Goal: Book appointment/travel/reservation

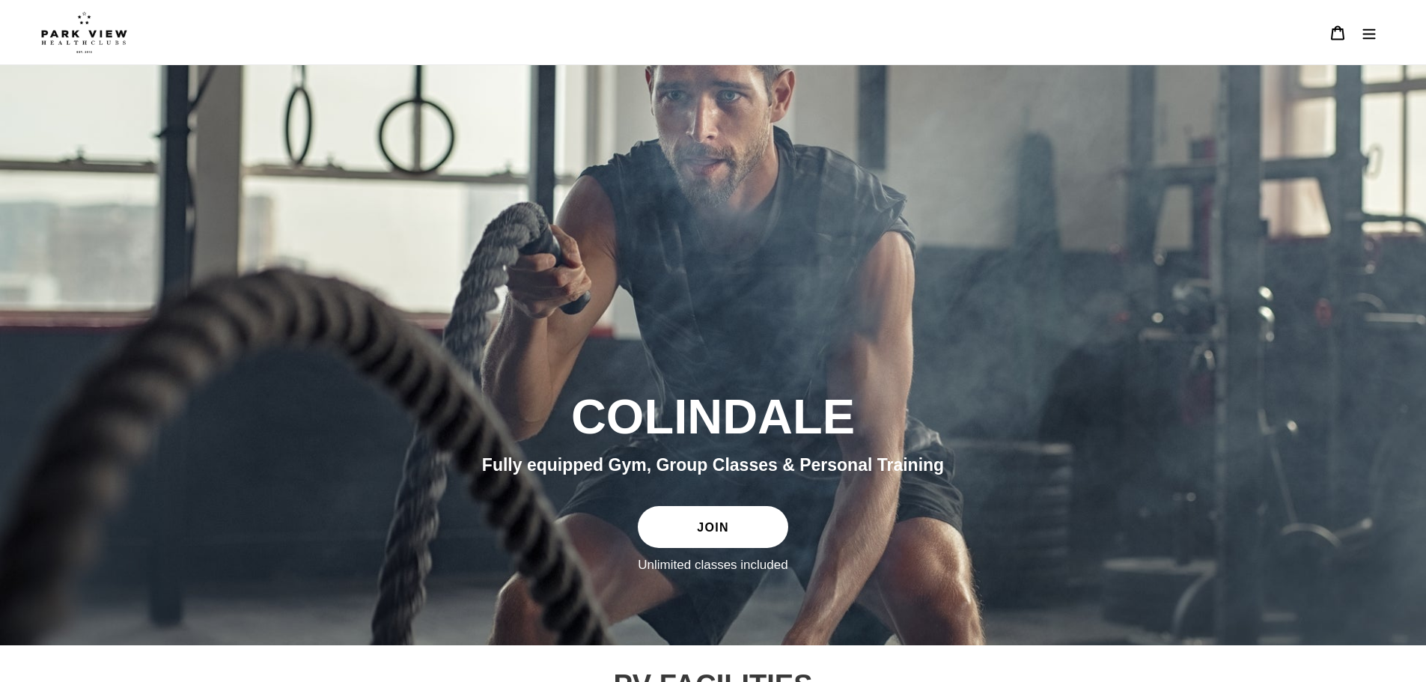
click at [693, 535] on link "JOIN" at bounding box center [713, 527] width 150 height 42
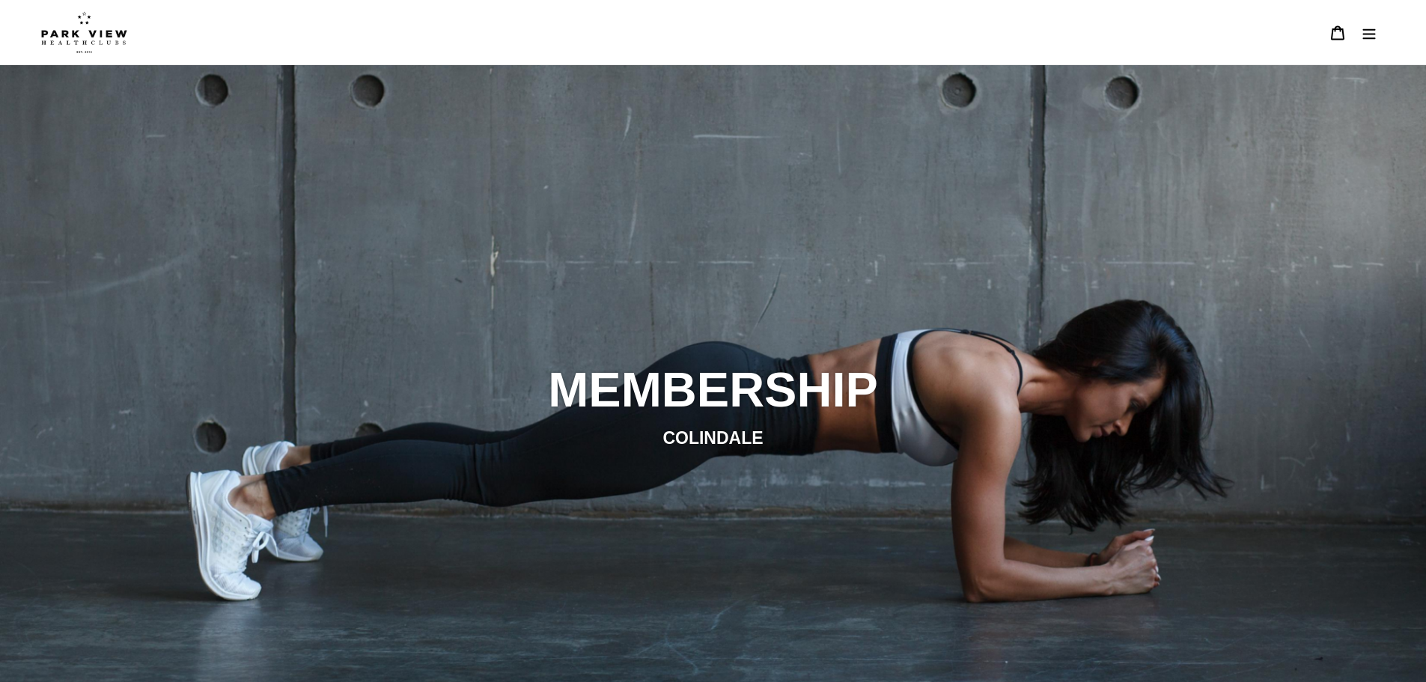
click at [97, 28] on img at bounding box center [84, 32] width 86 height 42
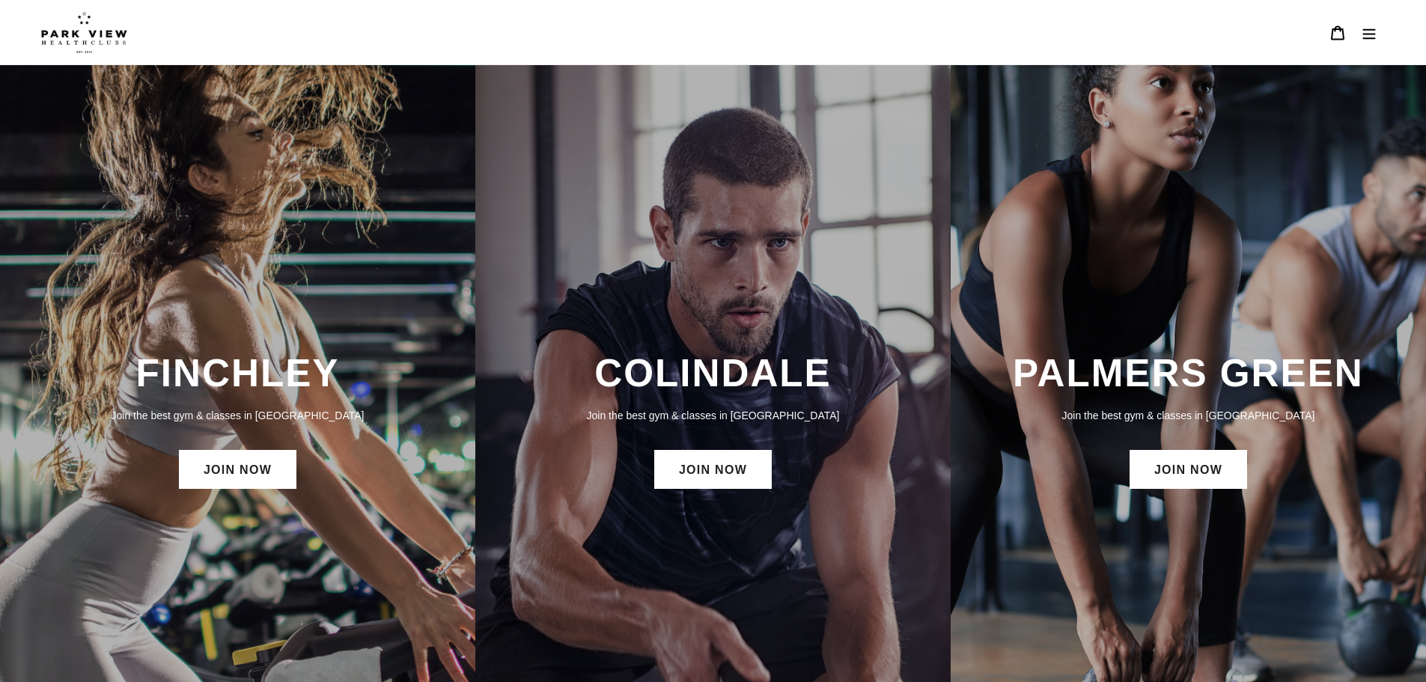
click at [89, 34] on img at bounding box center [84, 32] width 86 height 42
click at [1369, 35] on icon "Menu" at bounding box center [1369, 32] width 15 height 15
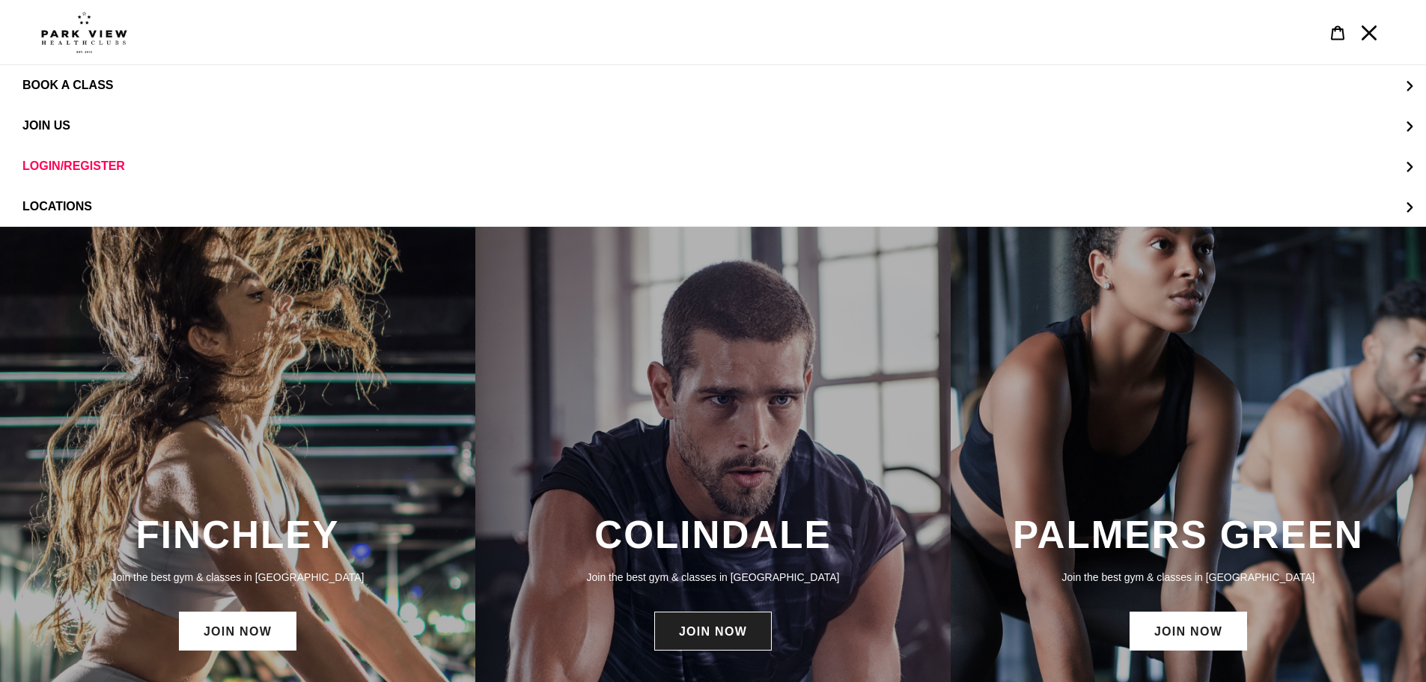
click at [685, 640] on link "JOIN NOW" at bounding box center [713, 631] width 118 height 39
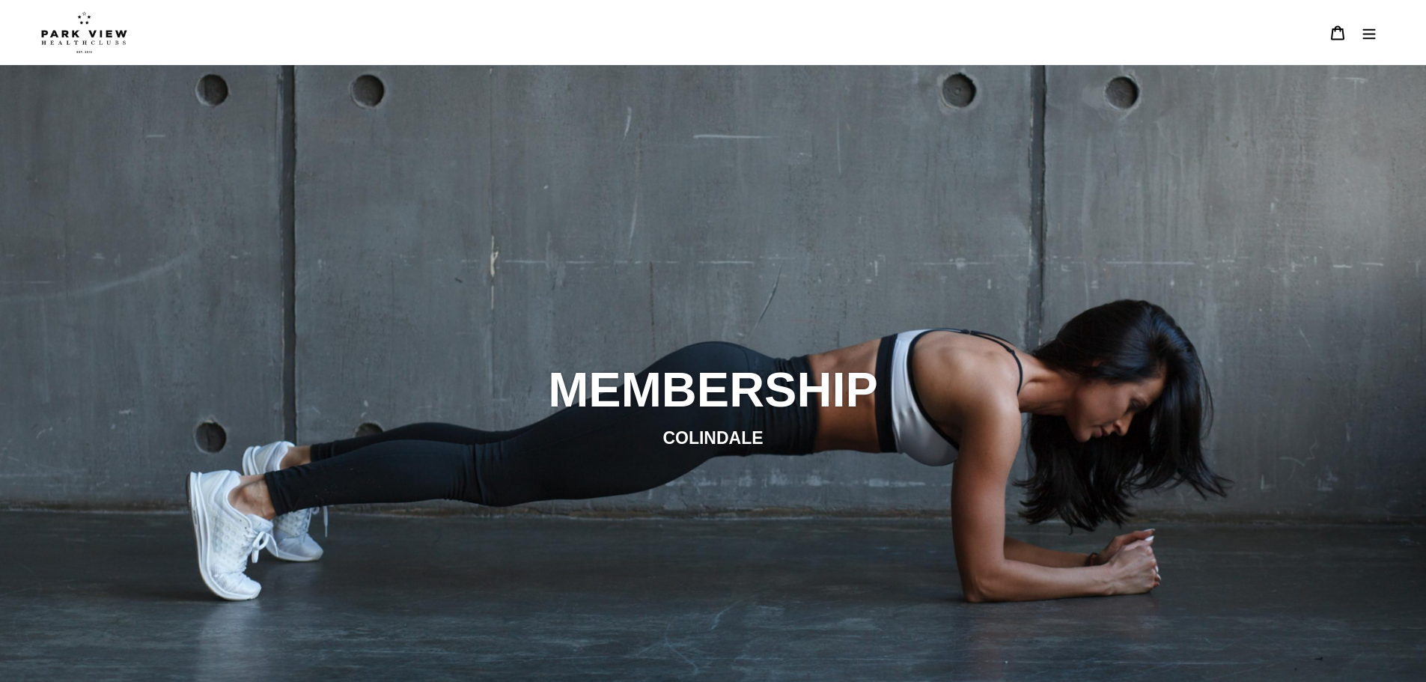
click at [1372, 37] on icon "Menu" at bounding box center [1369, 32] width 15 height 15
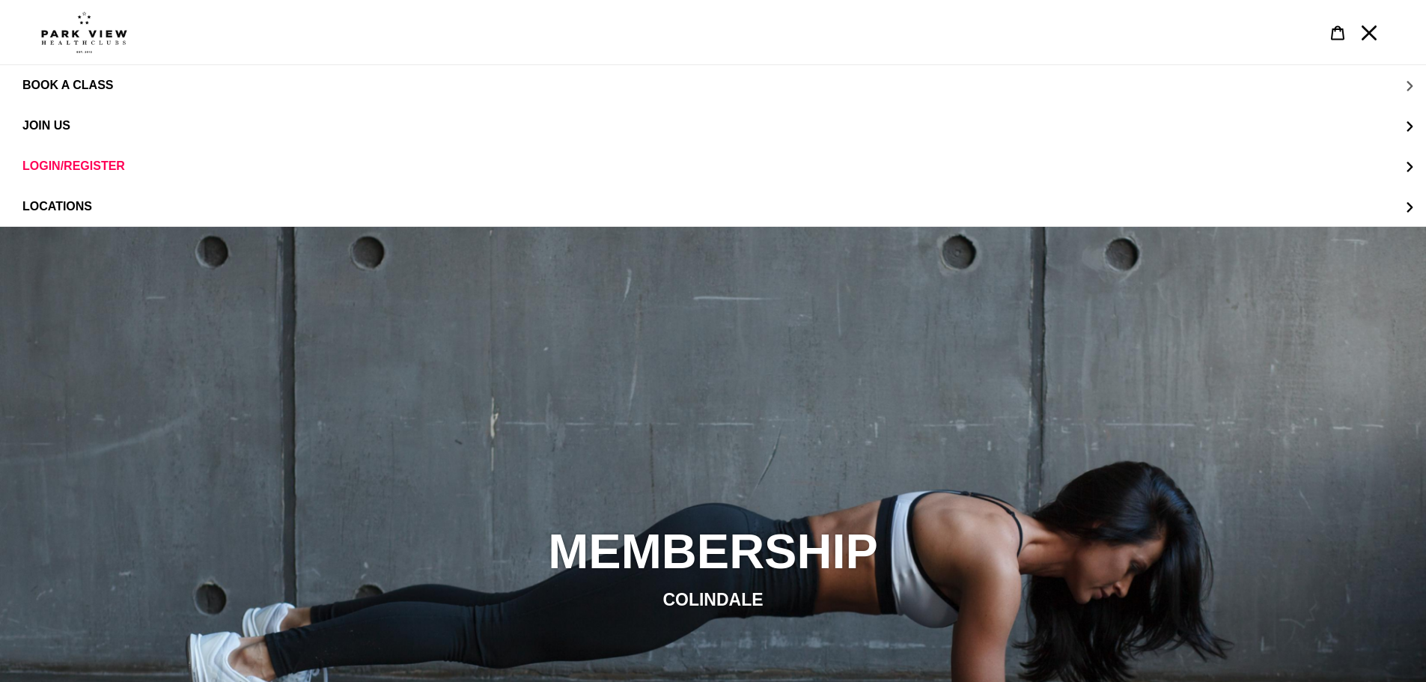
click at [59, 82] on span "BOOK A CLASS" at bounding box center [67, 85] width 91 height 13
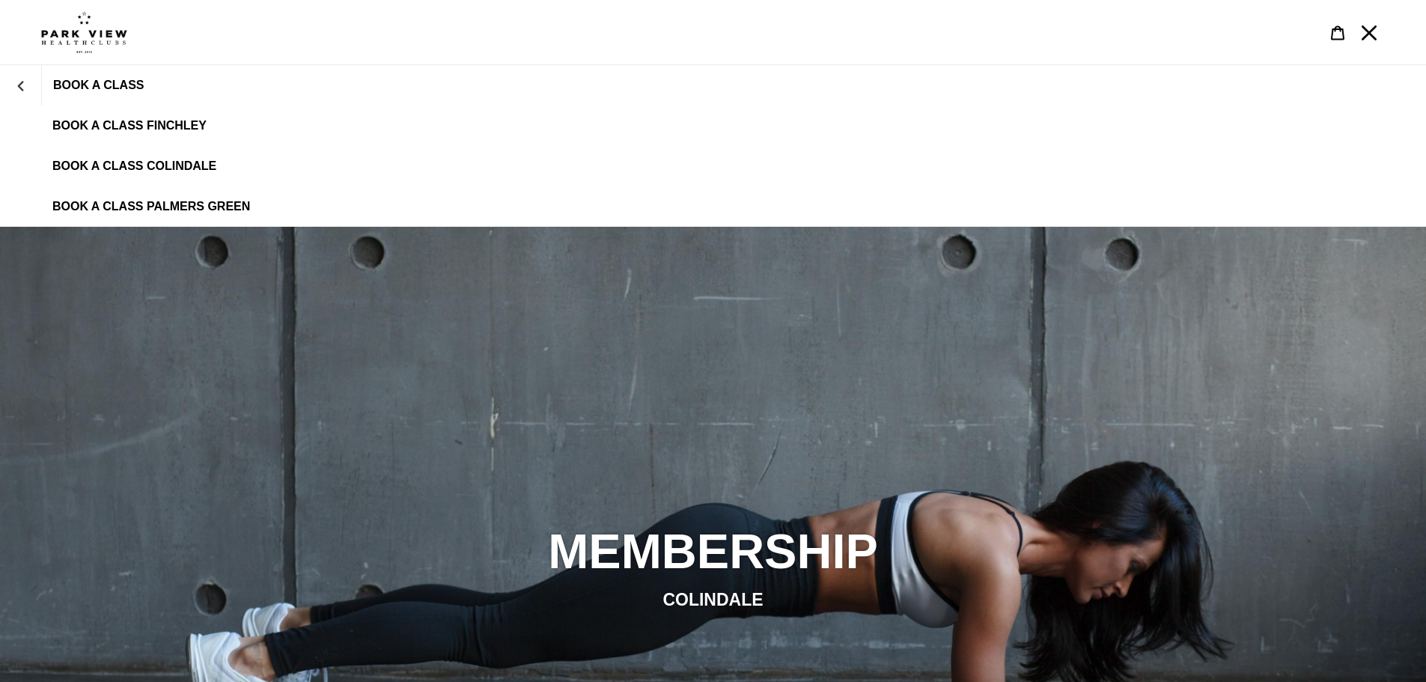
click at [152, 159] on span "BOOK A CLASS COLINDALE" at bounding box center [134, 165] width 164 height 13
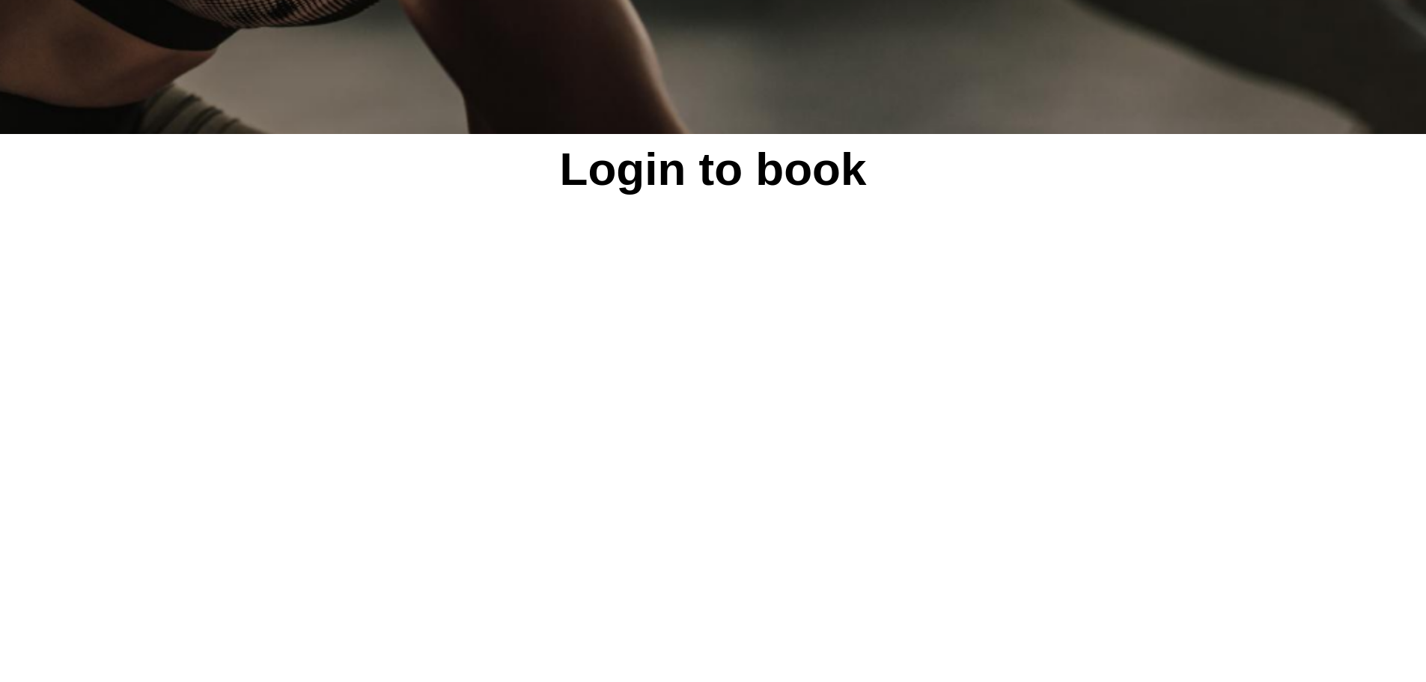
scroll to position [688, 0]
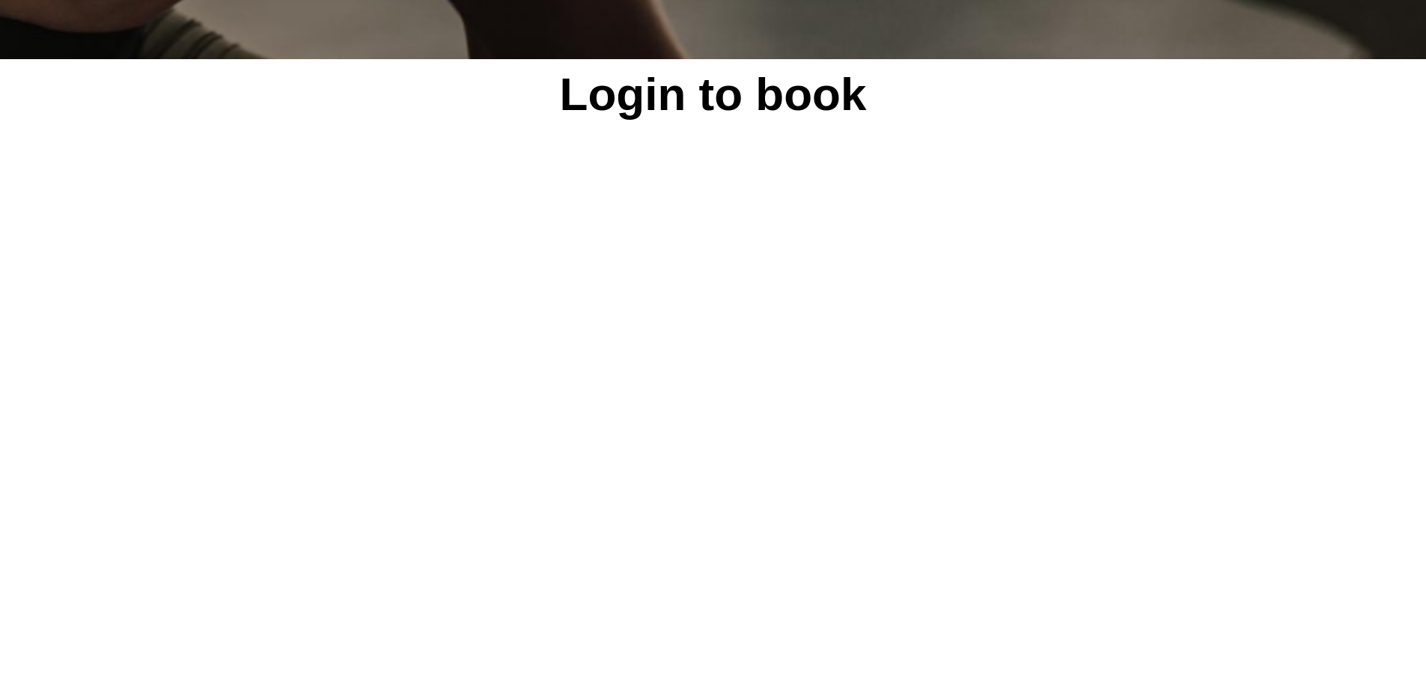
click at [1242, 290] on div "Login to book powered by Glofox" at bounding box center [713, 681] width 1426 height 1244
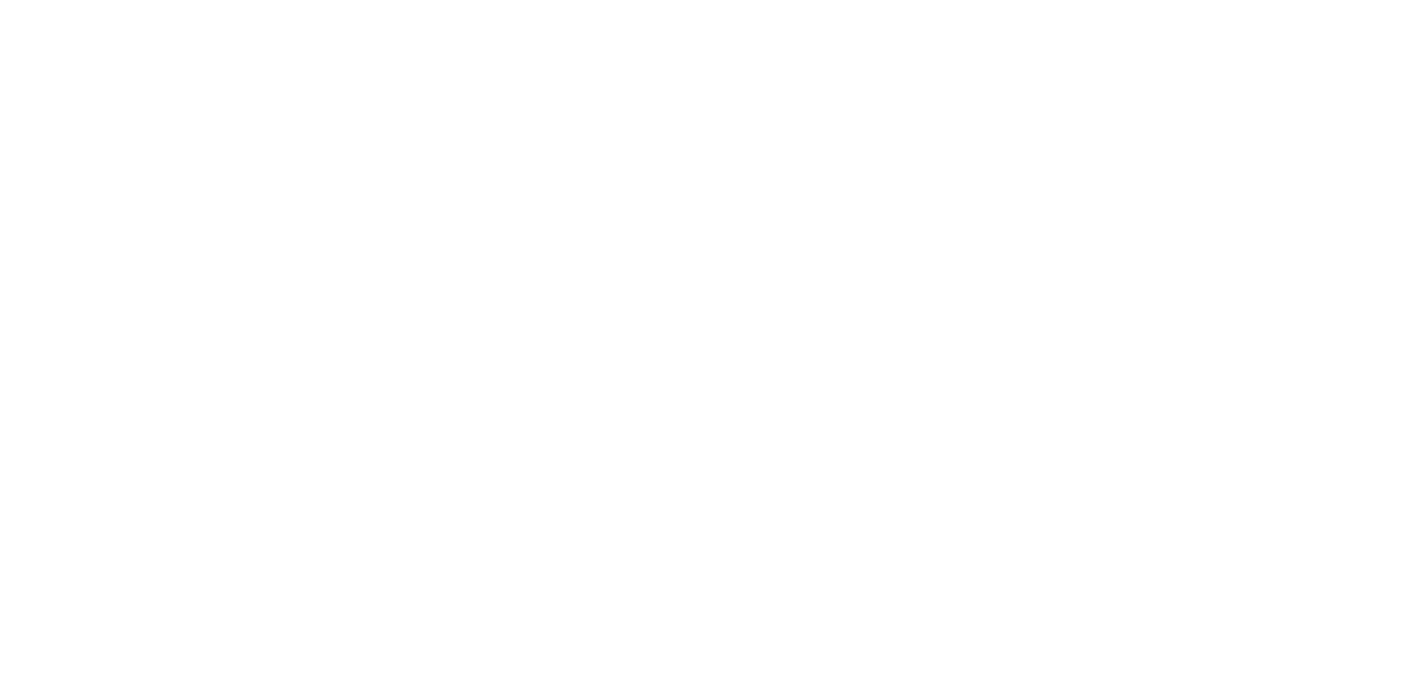
click at [1342, 267] on div "Login to book powered by Glofox" at bounding box center [713, 531] width 1426 height 1244
click at [1129, 124] on div "Login to book powered by Glofox" at bounding box center [713, 531] width 899 height 1244
click at [1346, 261] on div "Login to book powered by Glofox" at bounding box center [713, 398] width 1426 height 978
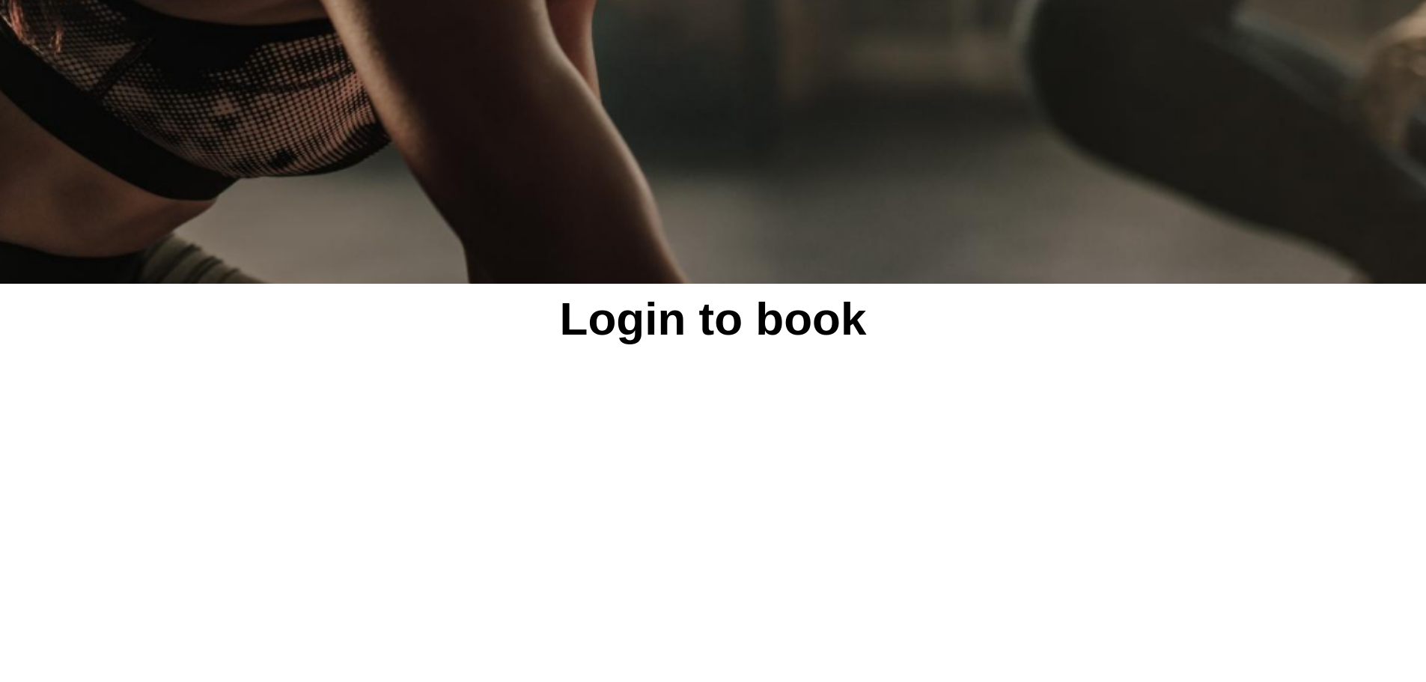
scroll to position [538, 0]
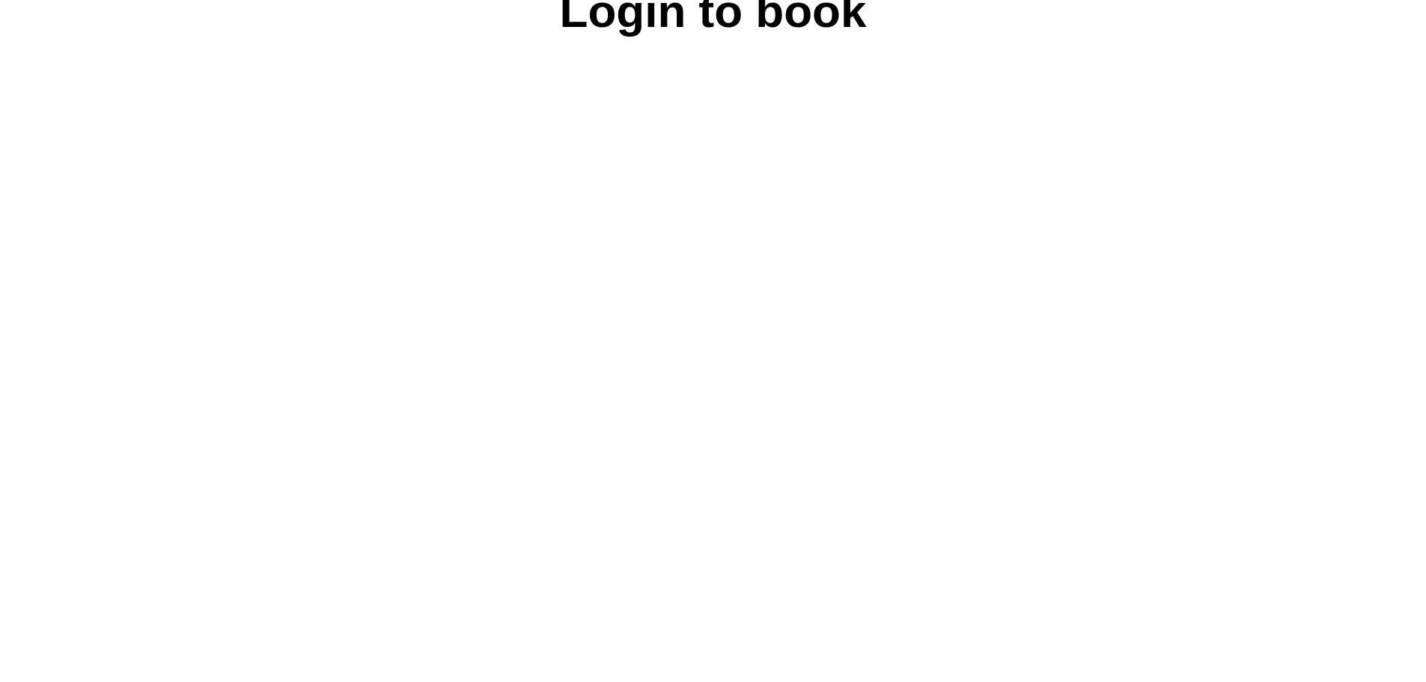
scroll to position [776, 0]
click at [1198, 375] on div "Login to book powered by Glofox" at bounding box center [713, 460] width 1426 height 978
click at [151, 386] on div "Login to book powered by Glofox" at bounding box center [713, 460] width 1426 height 978
click at [1341, 276] on div "Login to book powered by Glofox" at bounding box center [713, 460] width 1426 height 978
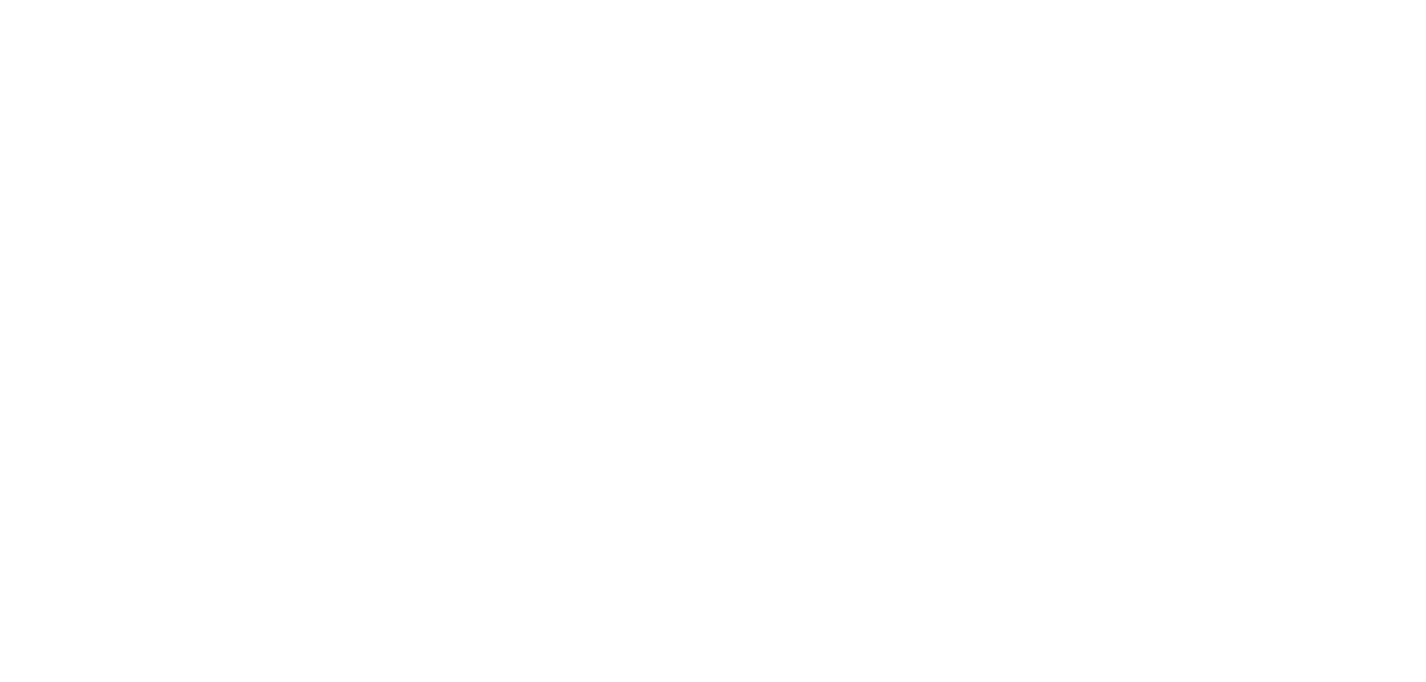
click at [1420, 320] on div "Login to book powered by Glofox" at bounding box center [713, 348] width 1426 height 978
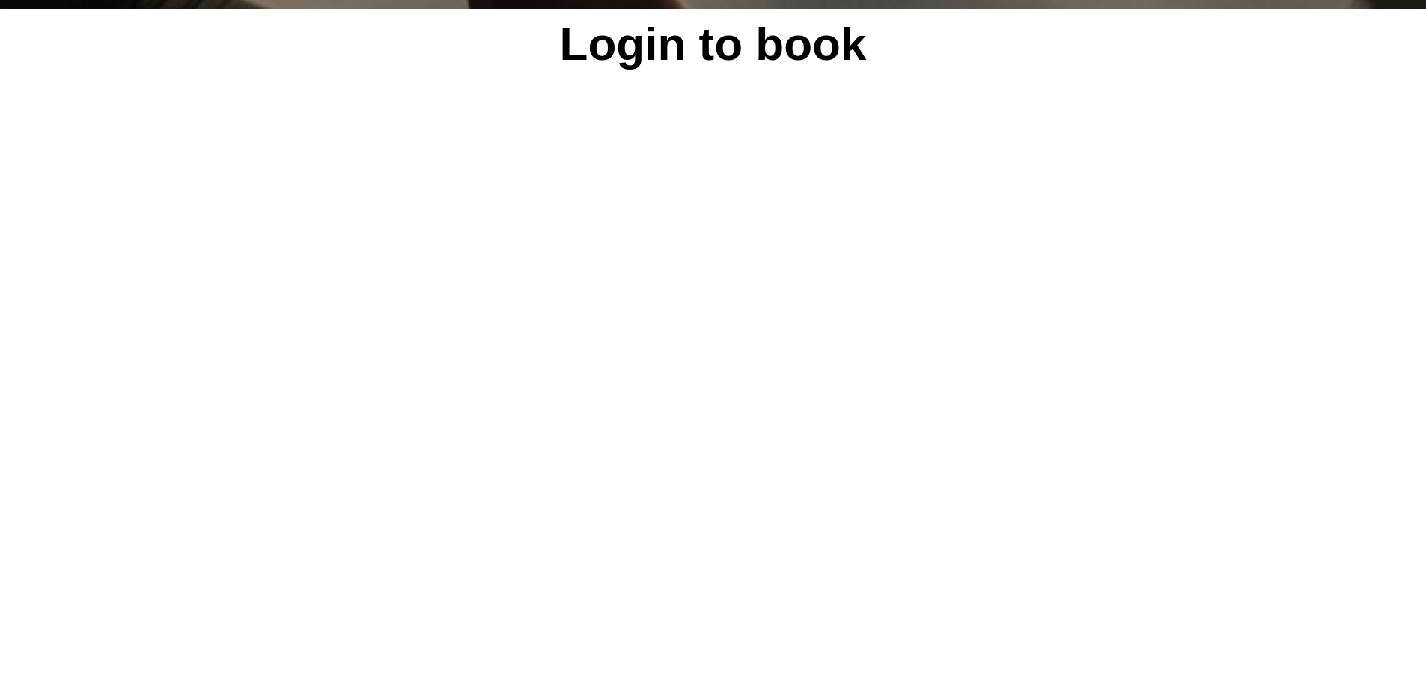
scroll to position [514, 0]
